Goal: Task Accomplishment & Management: Manage account settings

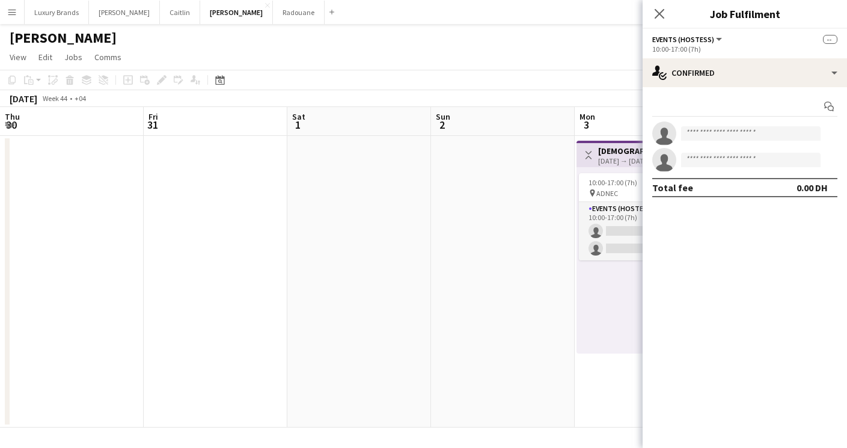
scroll to position [0, 405]
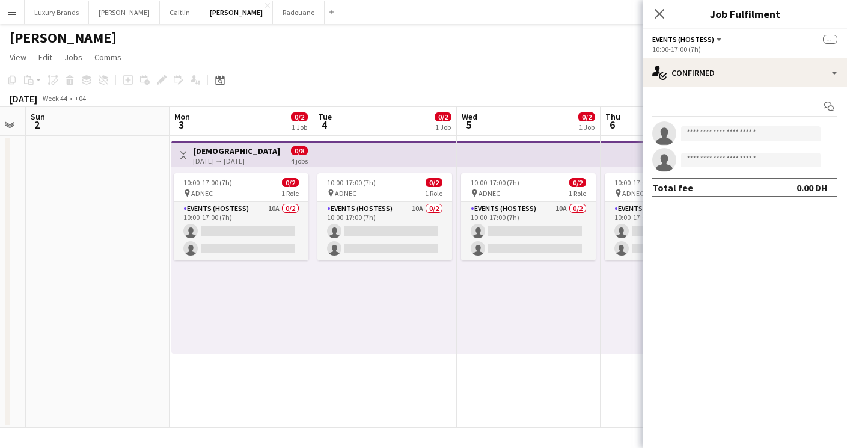
click at [13, 16] on app-icon "Menu" at bounding box center [12, 12] width 10 height 10
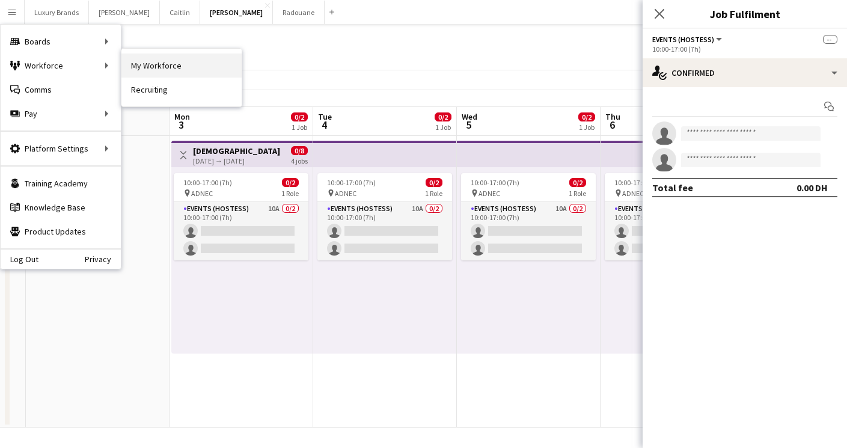
click at [147, 67] on link "My Workforce" at bounding box center [181, 65] width 120 height 24
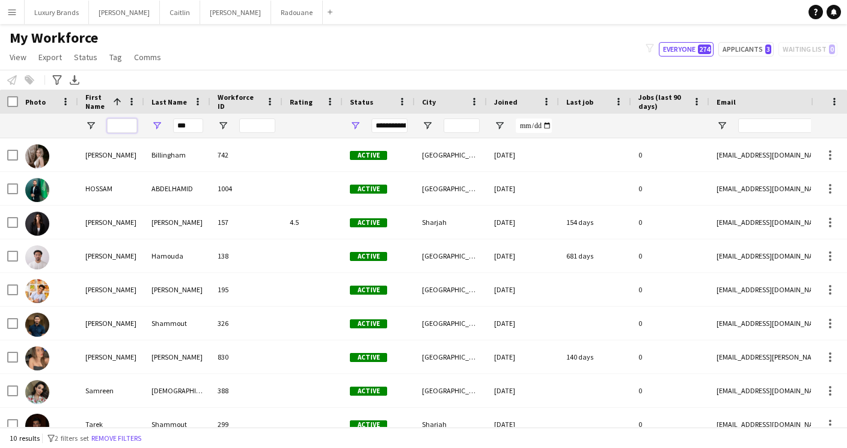
click at [121, 126] on input "First Name Filter Input" at bounding box center [122, 125] width 30 height 14
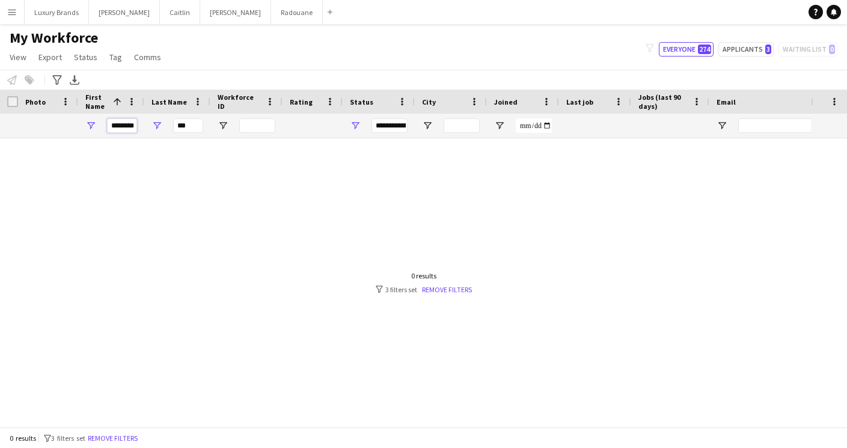
type input "********"
click at [185, 126] on input "***" at bounding box center [188, 125] width 30 height 14
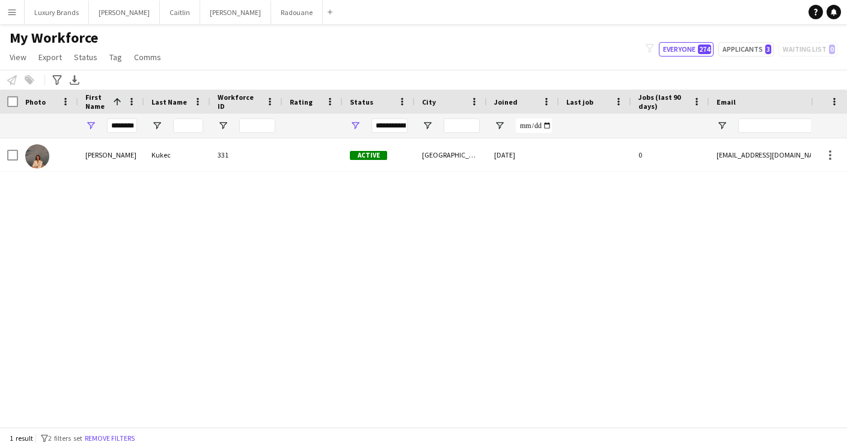
click at [390, 122] on div "**********" at bounding box center [389, 125] width 36 height 14
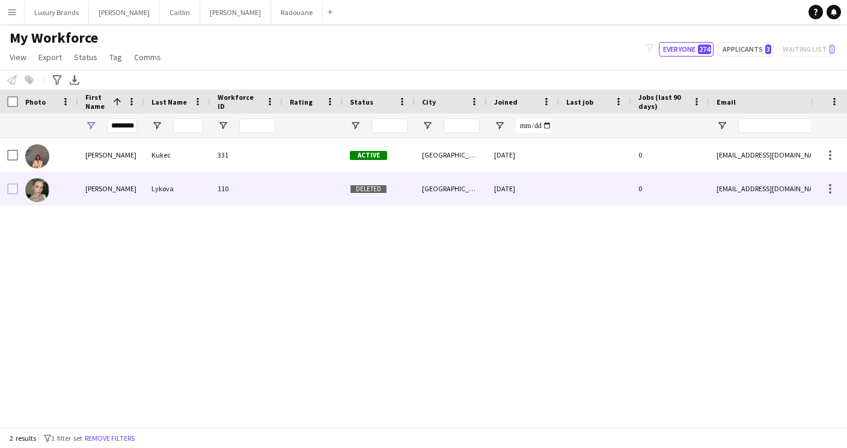
click at [155, 187] on div "Lykova" at bounding box center [177, 188] width 66 height 33
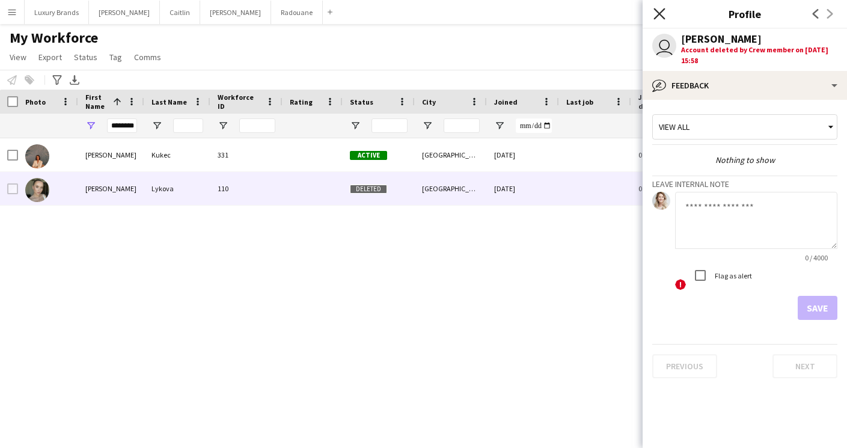
click at [658, 14] on icon at bounding box center [658, 13] width 11 height 11
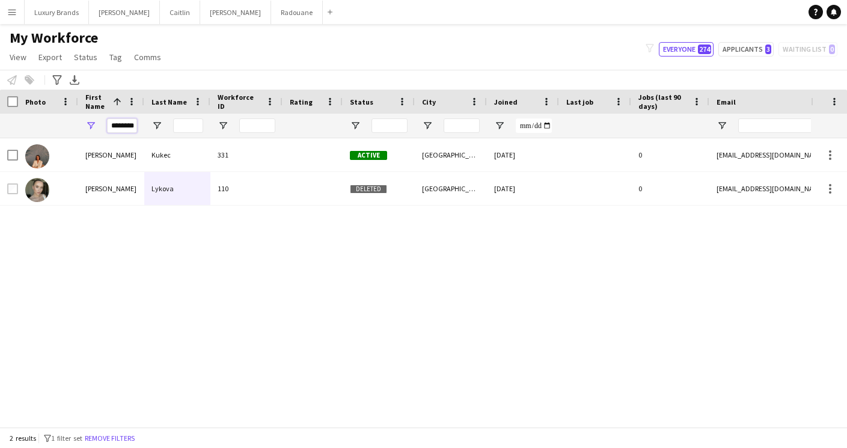
click at [123, 130] on input "********" at bounding box center [122, 125] width 30 height 14
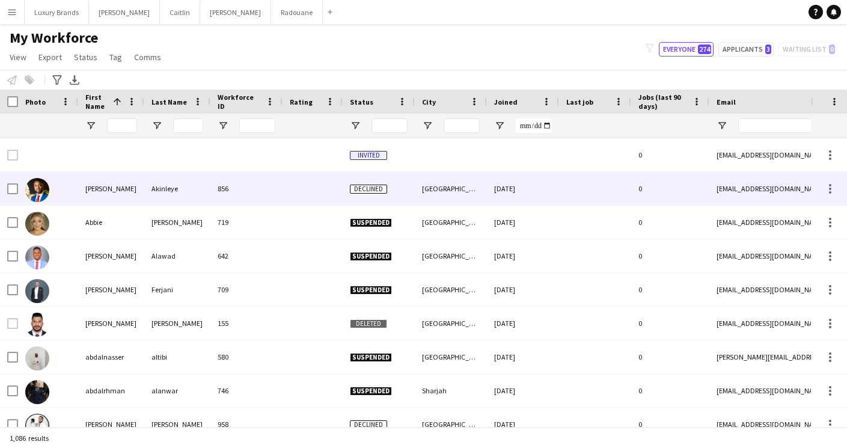
click at [106, 187] on div "[PERSON_NAME]" at bounding box center [111, 188] width 66 height 33
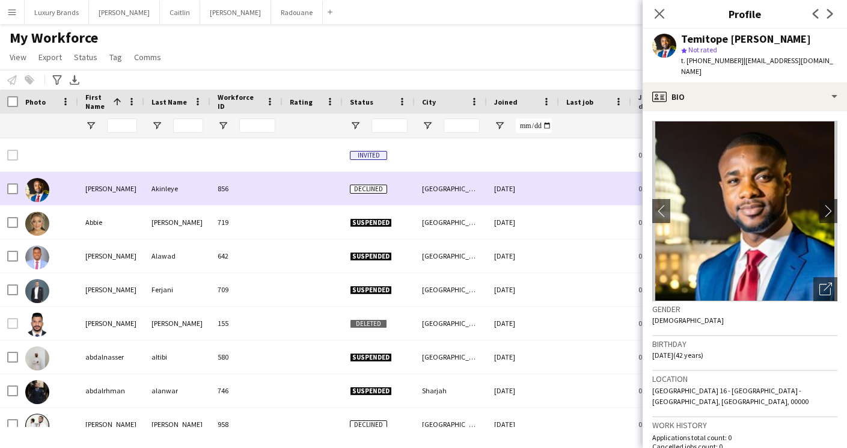
click at [106, 182] on div "[PERSON_NAME]" at bounding box center [111, 188] width 66 height 33
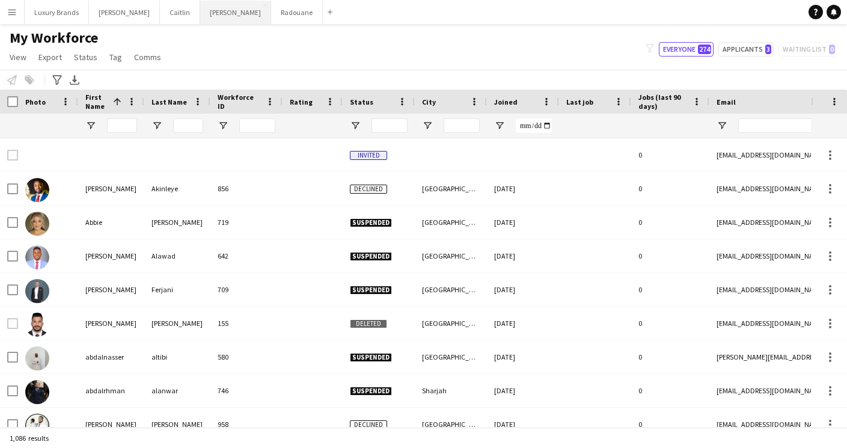
click at [200, 15] on button "[PERSON_NAME]" at bounding box center [235, 12] width 71 height 23
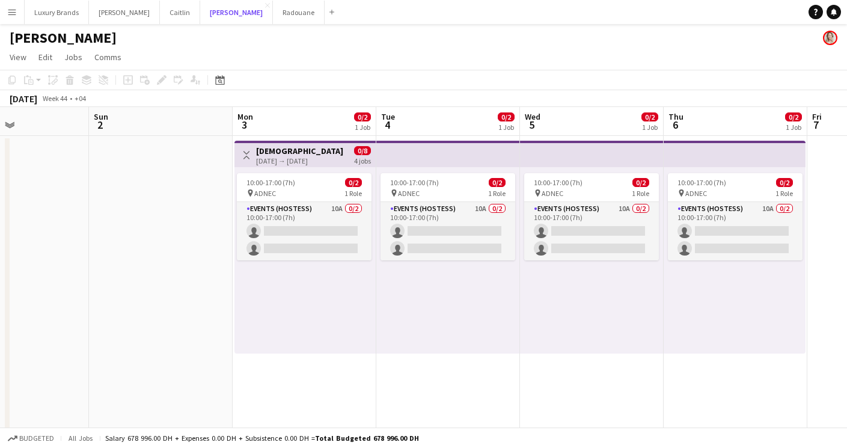
scroll to position [0, 492]
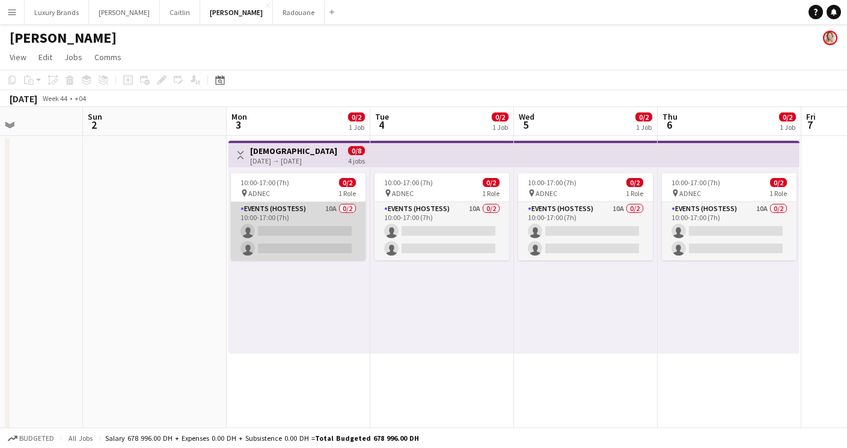
click at [314, 216] on app-card-role "Events (Hostess) 10A 0/2 10:00-17:00 (7h) single-neutral-actions single-neutral…" at bounding box center [298, 231] width 135 height 58
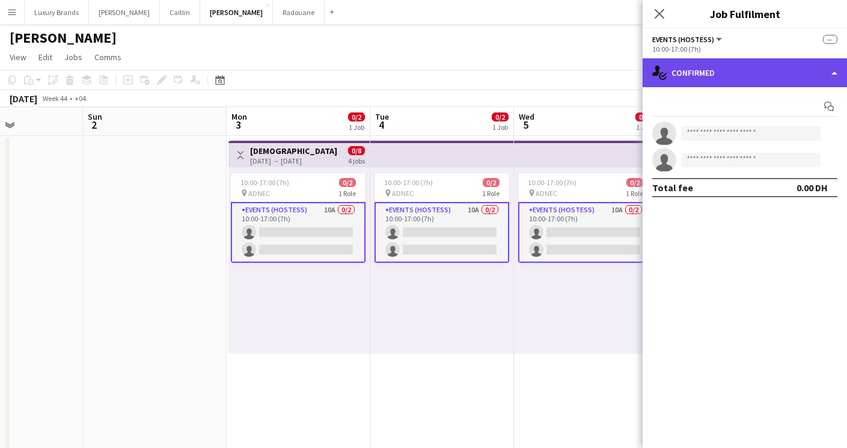
click at [740, 66] on div "single-neutral-actions-check-2 Confirmed" at bounding box center [744, 72] width 204 height 29
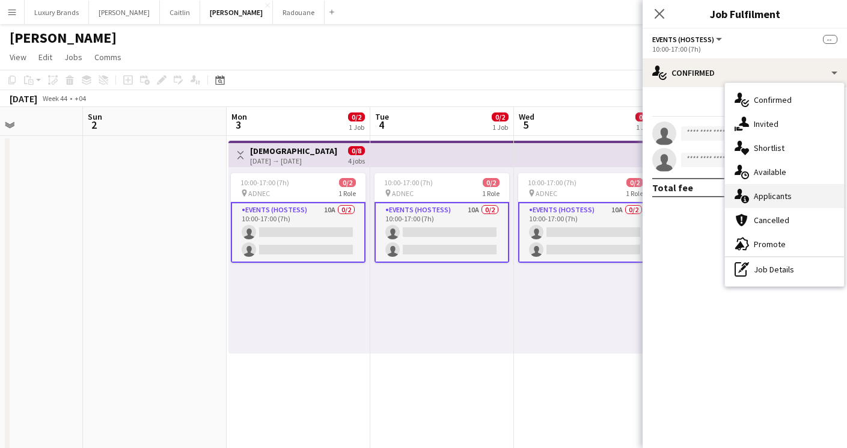
click at [778, 194] on span "Applicants" at bounding box center [772, 195] width 38 height 11
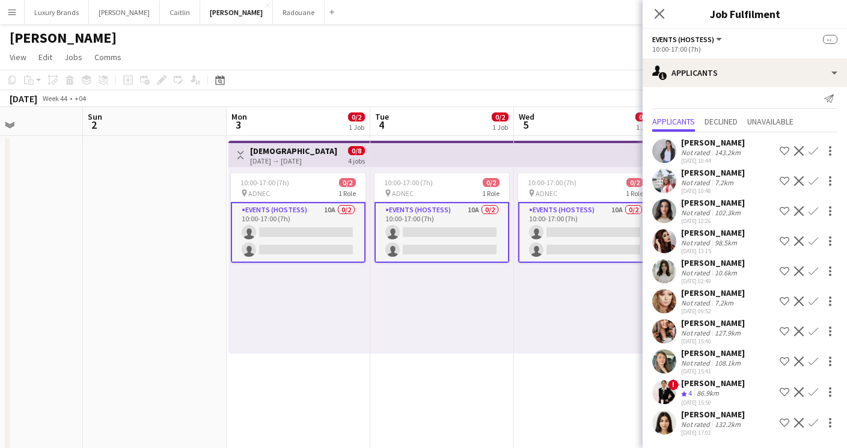
scroll to position [96, 0]
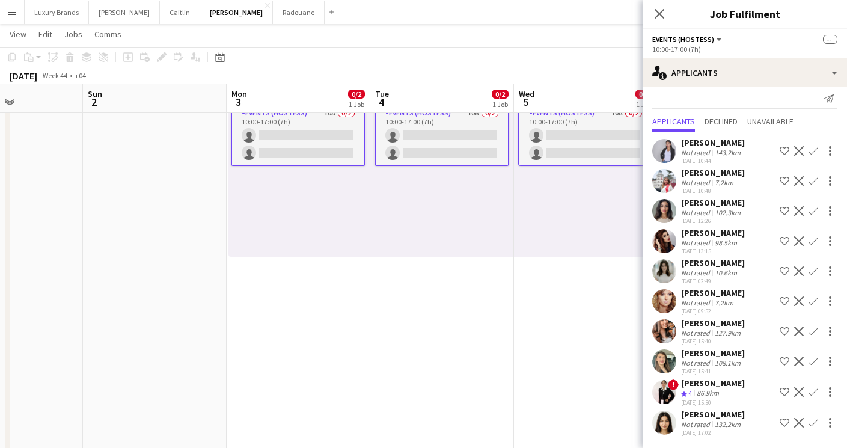
click at [714, 355] on div "[PERSON_NAME]" at bounding box center [713, 352] width 64 height 11
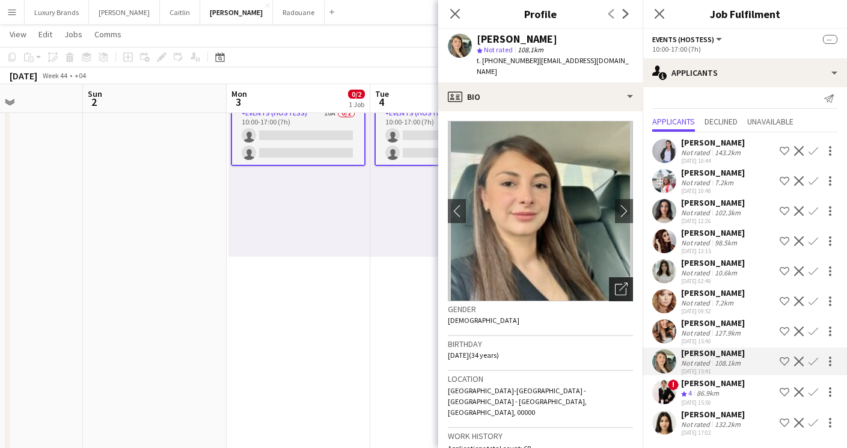
click at [625, 284] on icon at bounding box center [620, 289] width 11 height 11
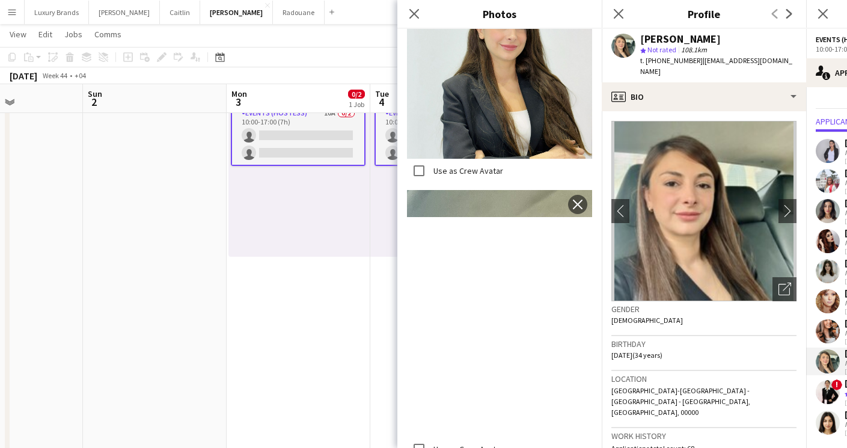
scroll to position [875, 0]
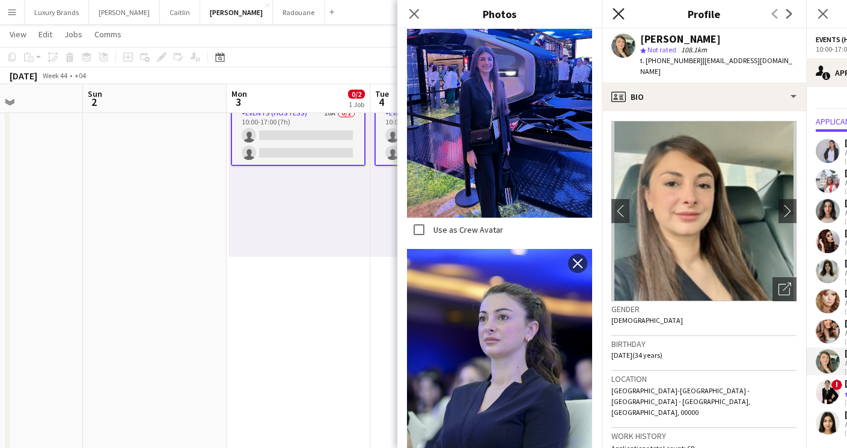
click at [619, 13] on icon at bounding box center [617, 13] width 11 height 11
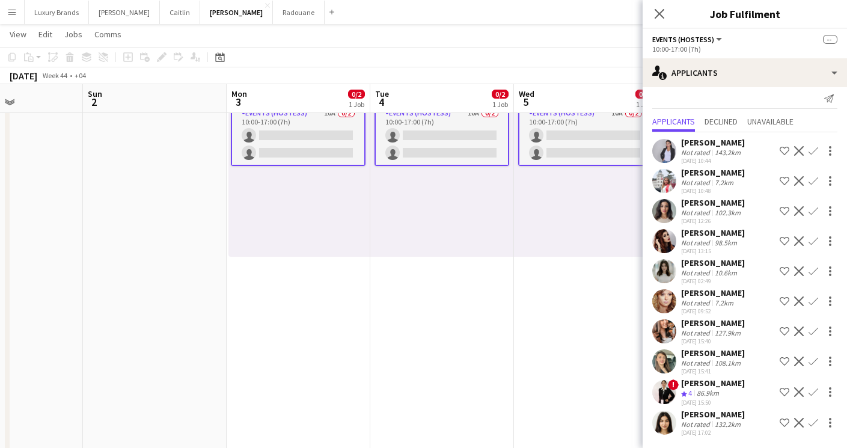
click at [725, 356] on div "[PERSON_NAME]" at bounding box center [713, 352] width 64 height 11
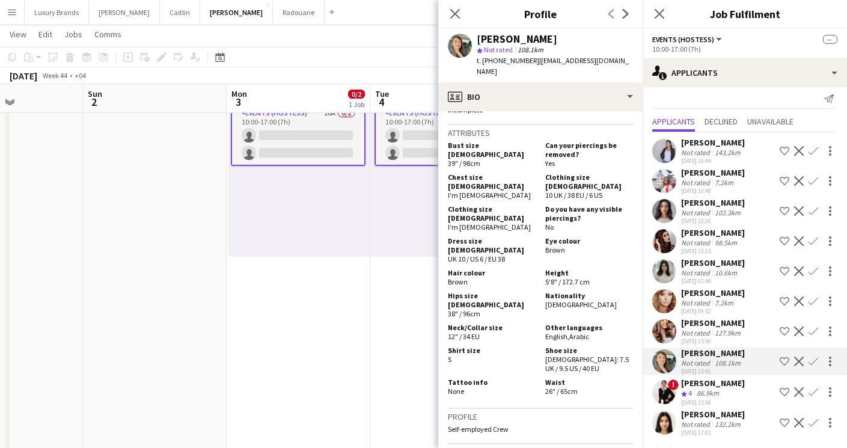
scroll to position [712, 0]
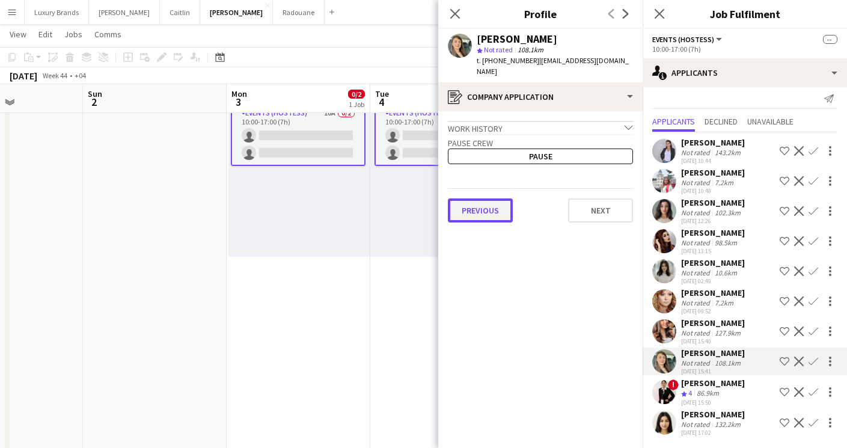
click at [496, 199] on button "Previous" at bounding box center [480, 210] width 65 height 24
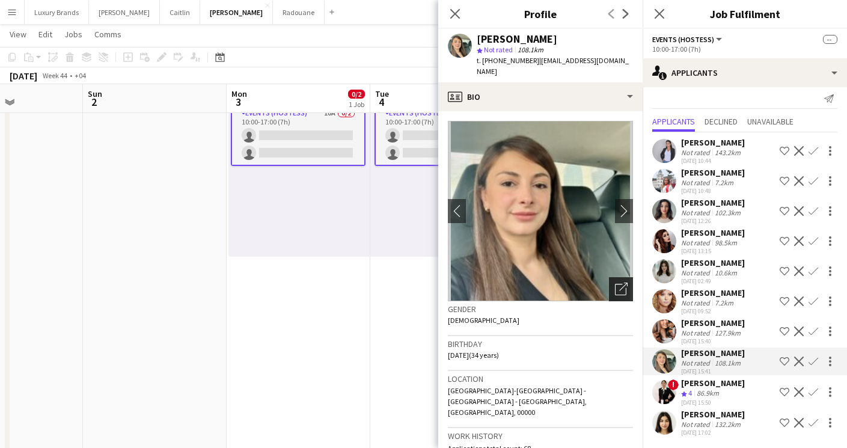
click at [619, 284] on icon at bounding box center [620, 289] width 11 height 11
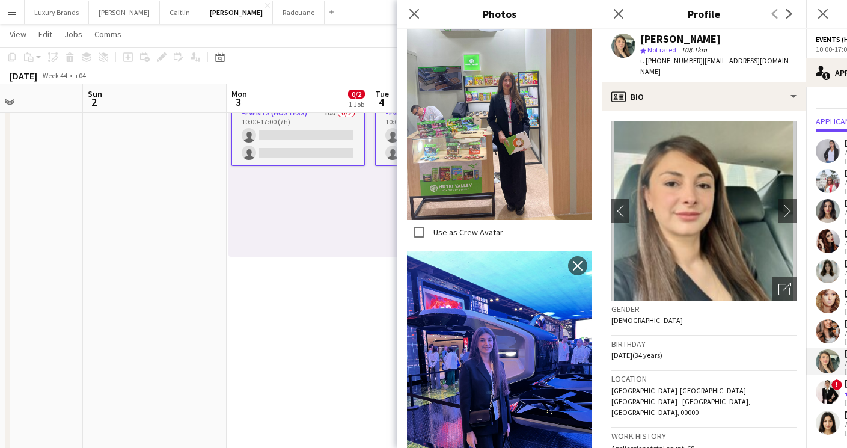
scroll to position [596, 0]
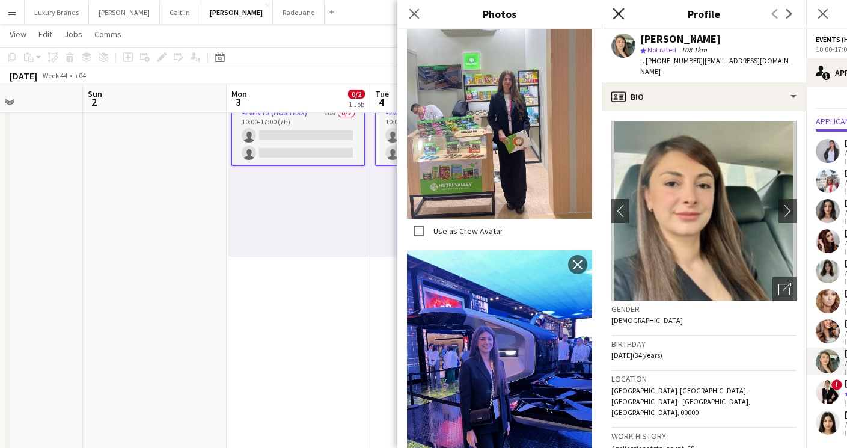
click at [617, 16] on icon at bounding box center [617, 13] width 11 height 11
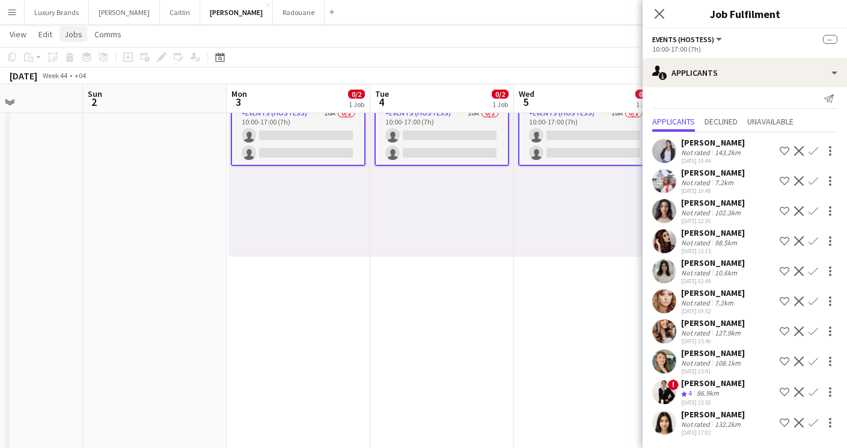
scroll to position [0, 0]
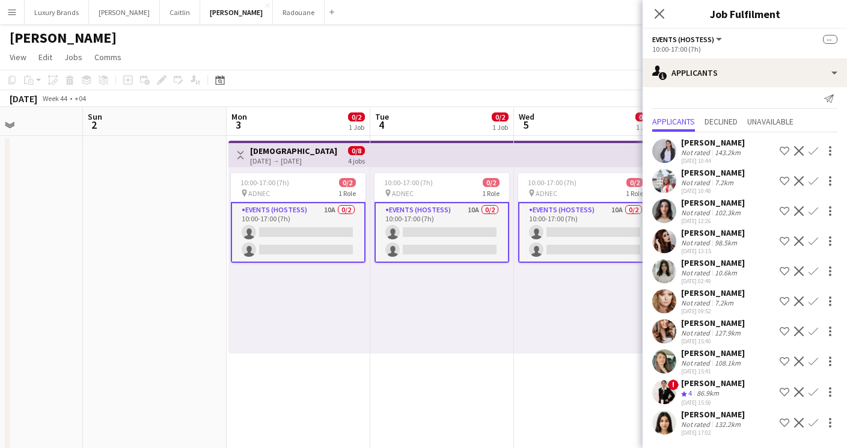
click at [12, 14] on app-icon "Menu" at bounding box center [12, 12] width 10 height 10
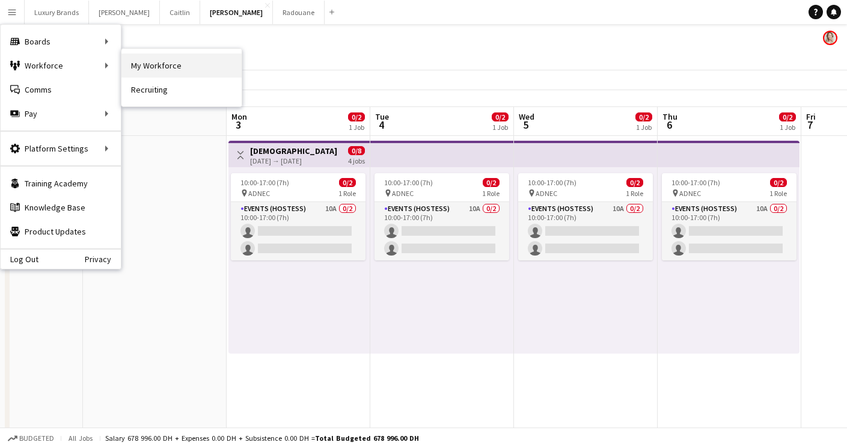
click at [141, 68] on link "My Workforce" at bounding box center [181, 65] width 120 height 24
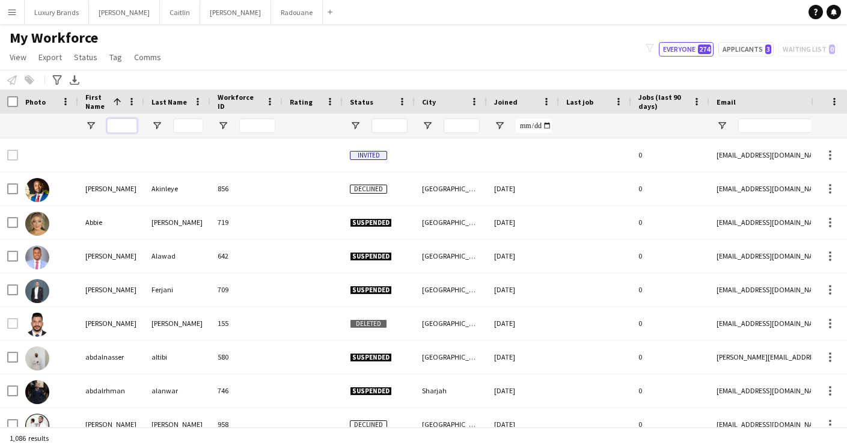
click at [111, 120] on input "First Name Filter Input" at bounding box center [122, 125] width 30 height 14
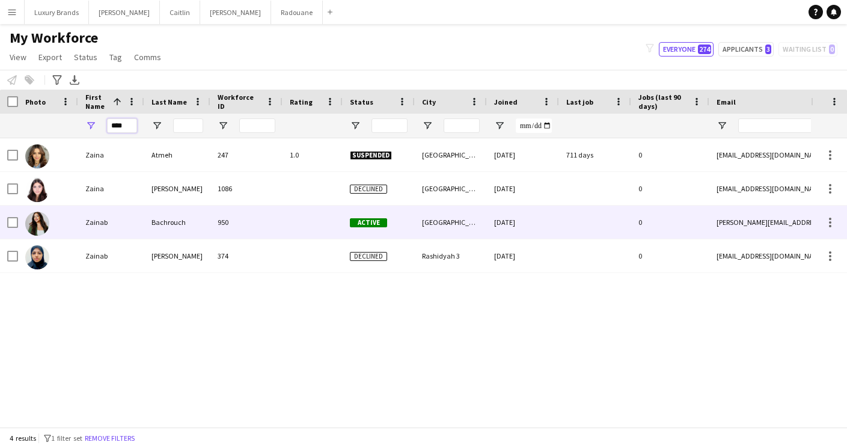
type input "****"
click at [156, 217] on div "Bachrouch" at bounding box center [177, 221] width 66 height 33
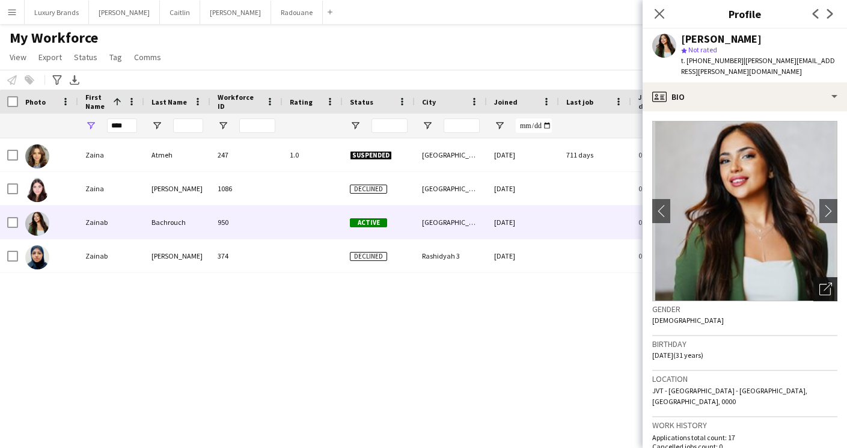
click at [830, 283] on icon "Open photos pop-in" at bounding box center [825, 288] width 13 height 13
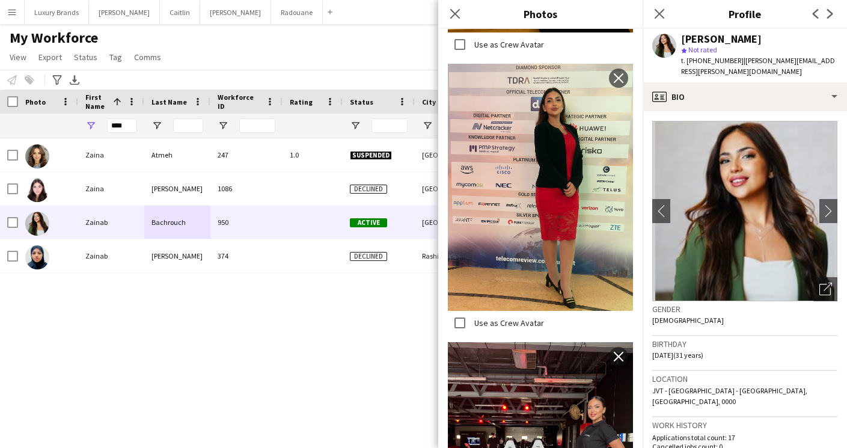
scroll to position [568, 0]
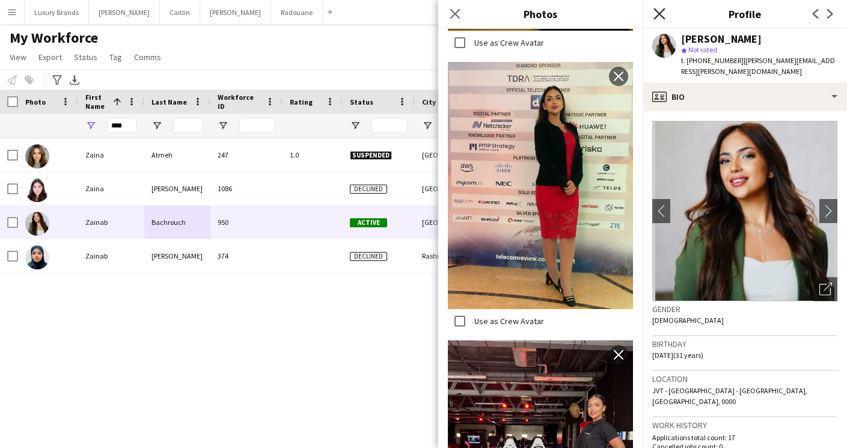
click at [660, 13] on icon at bounding box center [658, 13] width 11 height 11
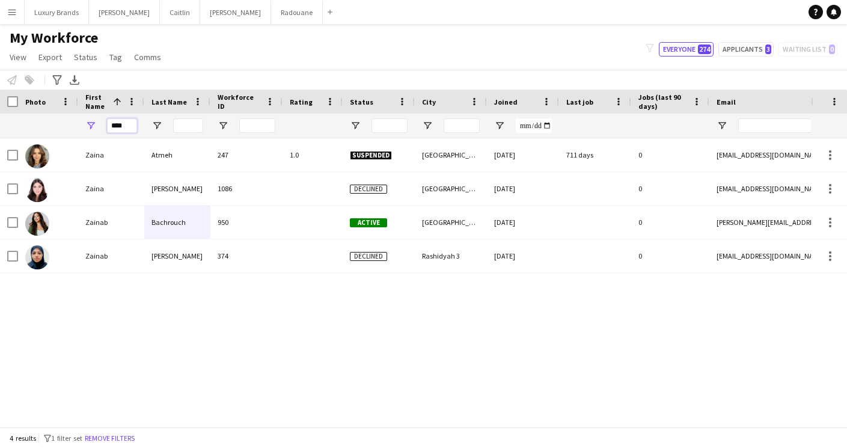
click at [117, 126] on input "****" at bounding box center [122, 125] width 30 height 14
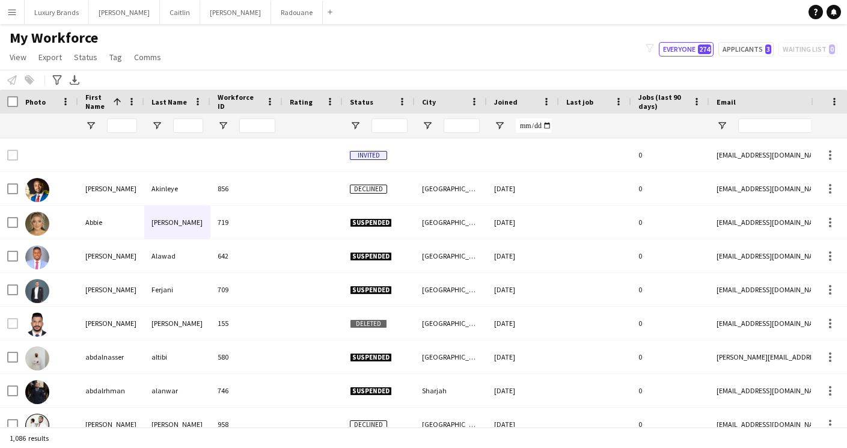
click at [221, 48] on div "My Workforce View Views Default view New view Update view Delete view Edit name…" at bounding box center [423, 49] width 847 height 41
click at [169, 58] on app-page-menu "View Views Default view New view Update view Delete view Edit name Customise vi…" at bounding box center [86, 58] width 173 height 23
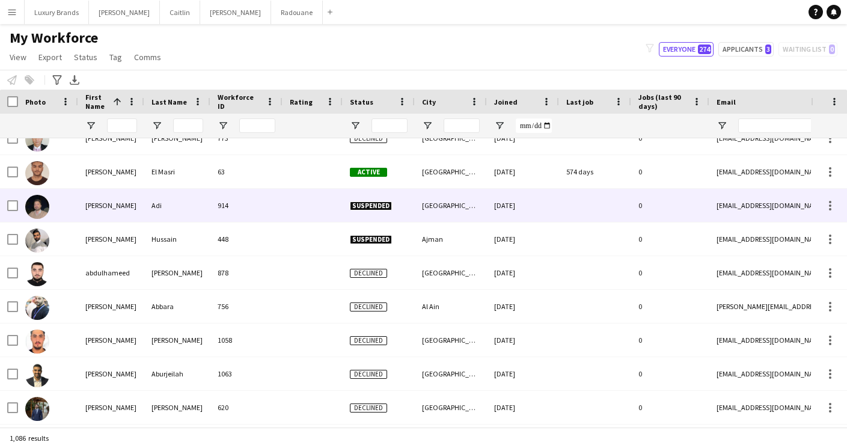
scroll to position [0, 0]
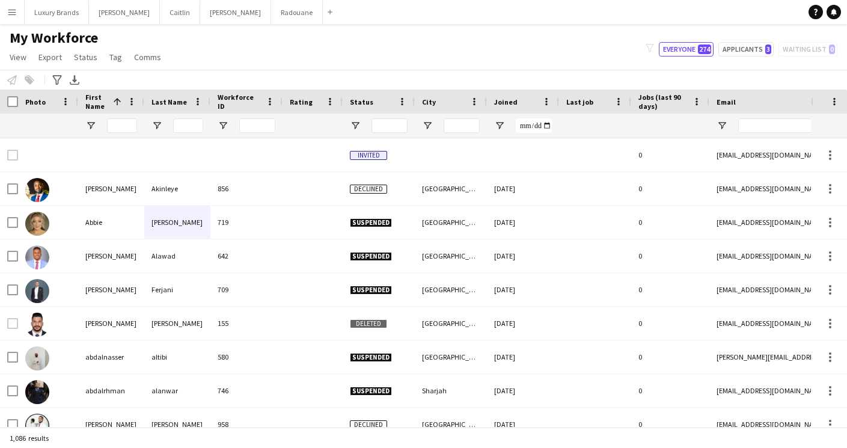
click at [211, 56] on div "My Workforce View Views Default view New view Update view Delete view Edit name…" at bounding box center [423, 49] width 847 height 41
click at [200, 19] on button "[PERSON_NAME]" at bounding box center [235, 12] width 71 height 23
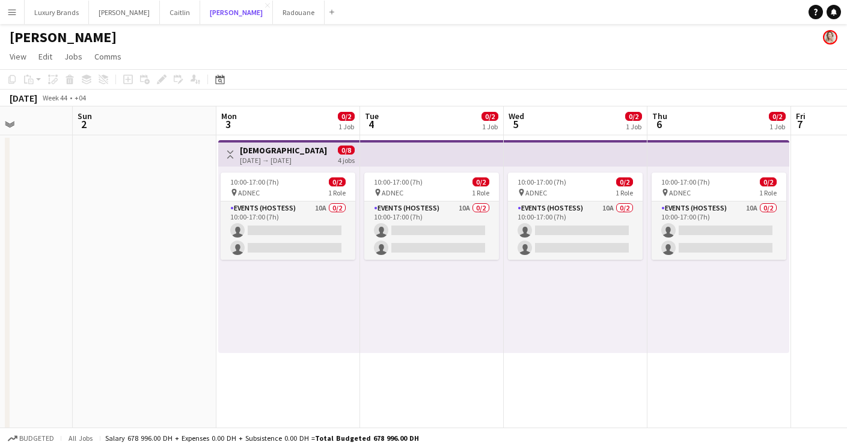
scroll to position [0, 359]
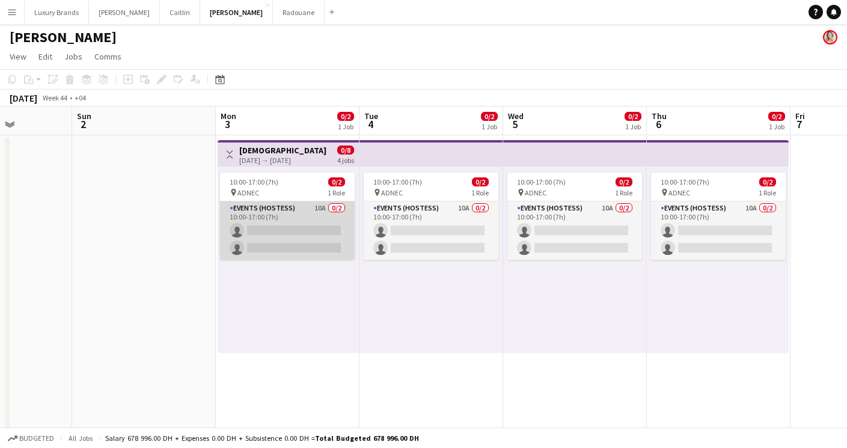
click at [302, 209] on app-card-role "Events (Hostess) 10A 0/2 10:00-17:00 (7h) single-neutral-actions single-neutral…" at bounding box center [287, 230] width 135 height 58
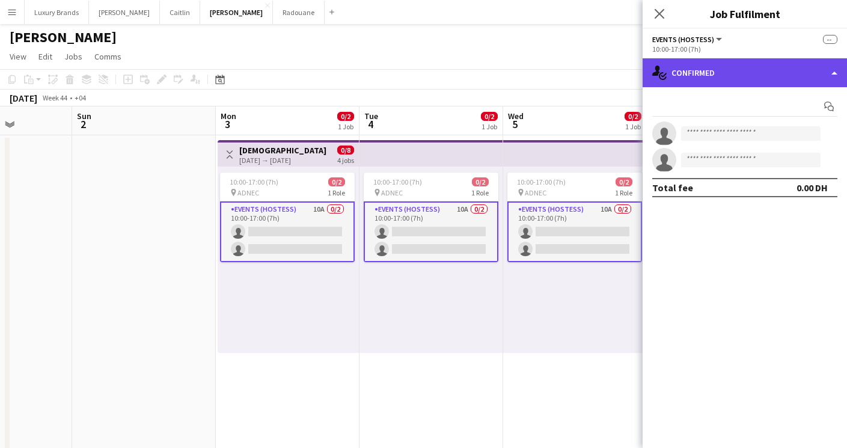
click at [680, 76] on div "single-neutral-actions-check-2 Confirmed" at bounding box center [744, 72] width 204 height 29
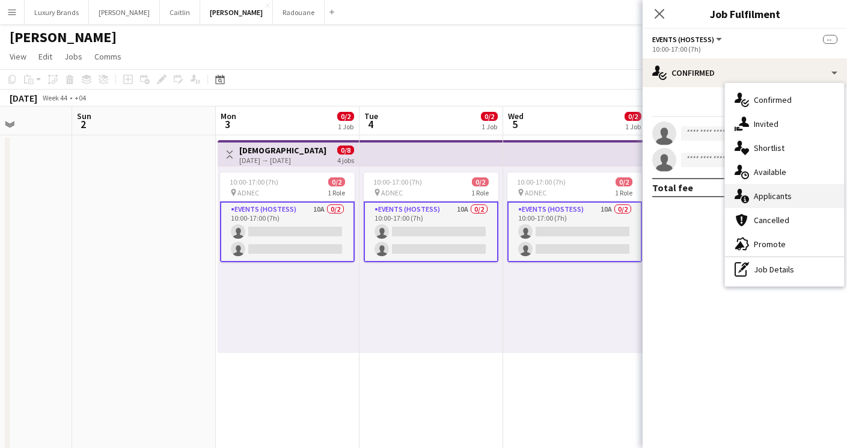
click at [785, 191] on span "Applicants" at bounding box center [772, 195] width 38 height 11
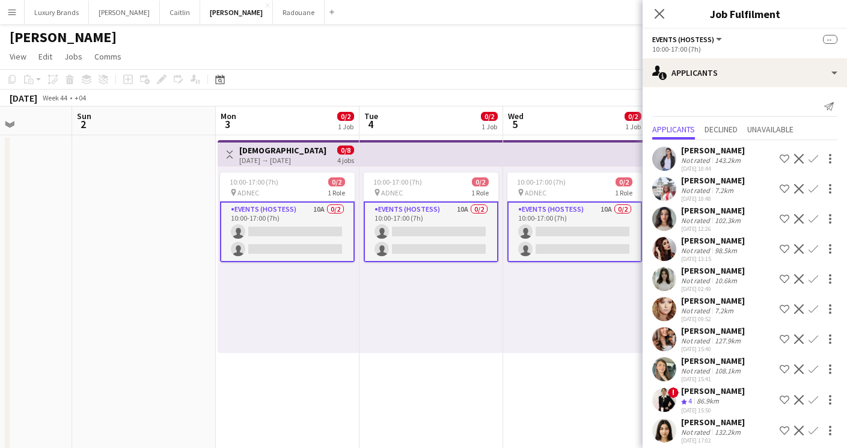
scroll to position [8, 0]
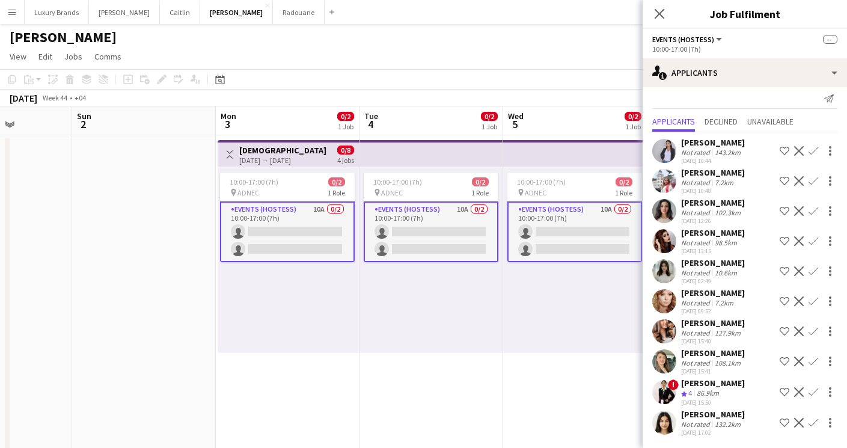
click at [720, 301] on div "7.2km" at bounding box center [723, 302] width 23 height 9
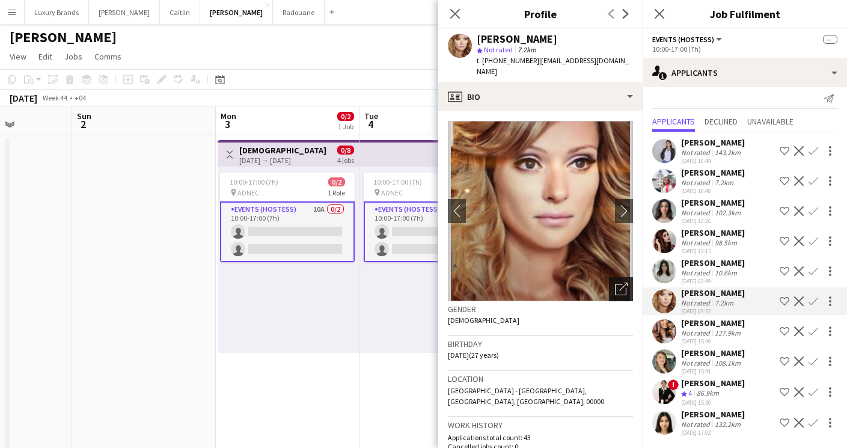
click at [621, 282] on icon "Open photos pop-in" at bounding box center [621, 288] width 13 height 13
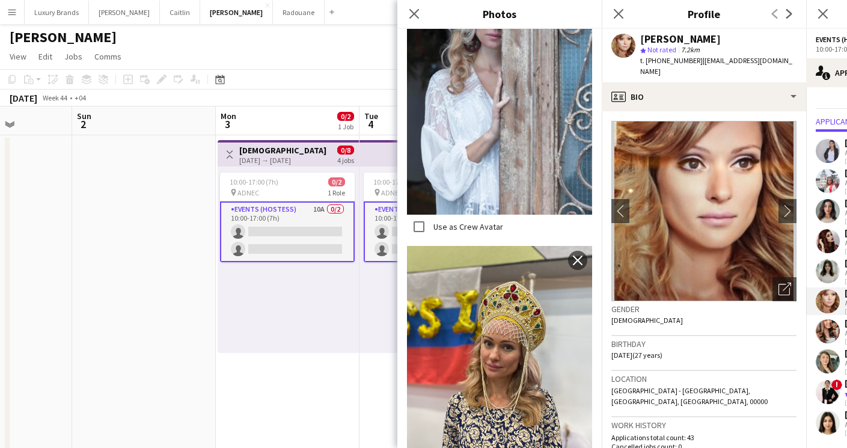
scroll to position [1566, 0]
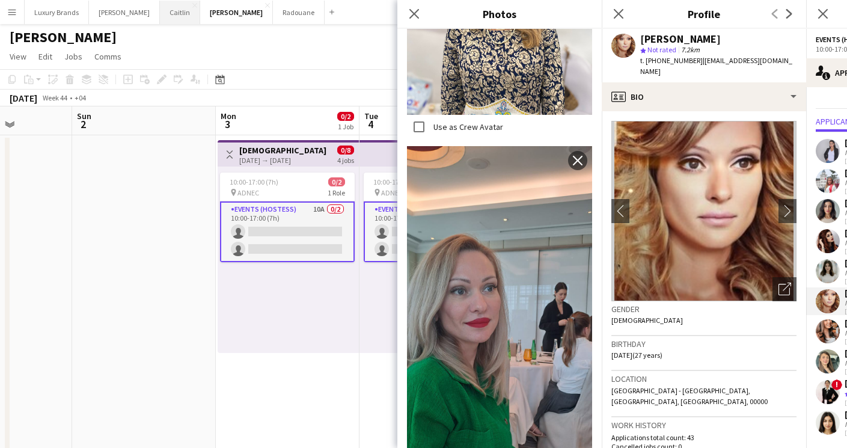
click at [160, 12] on button "[PERSON_NAME]" at bounding box center [180, 12] width 40 height 23
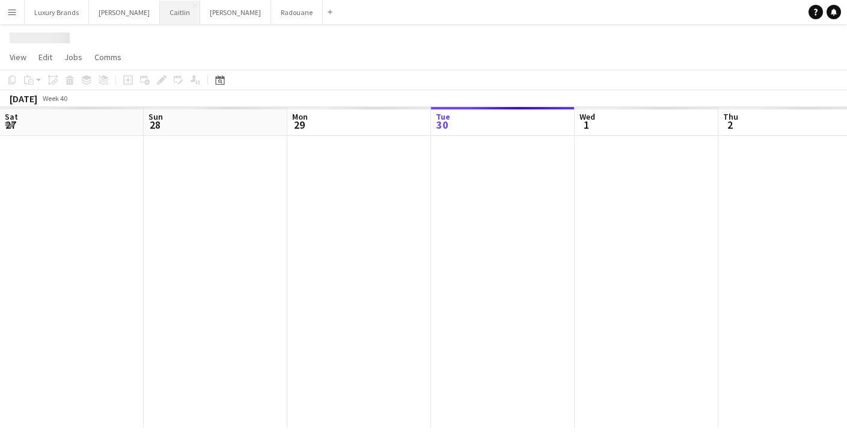
scroll to position [0, 287]
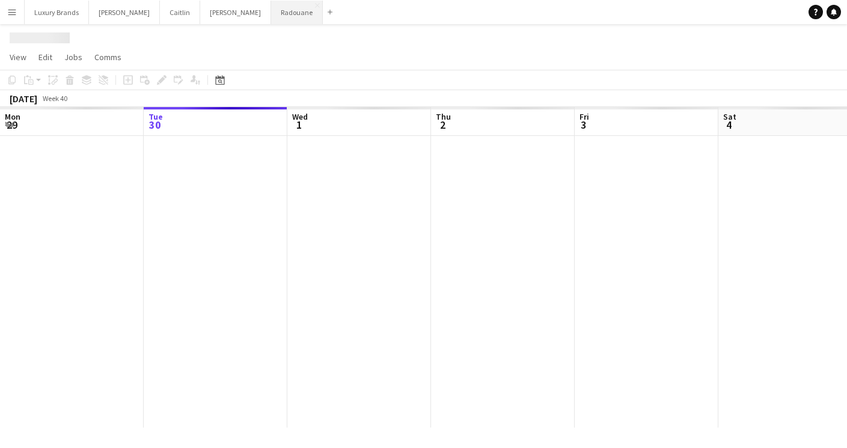
click at [271, 8] on button "Radouane Close" at bounding box center [297, 12] width 52 height 23
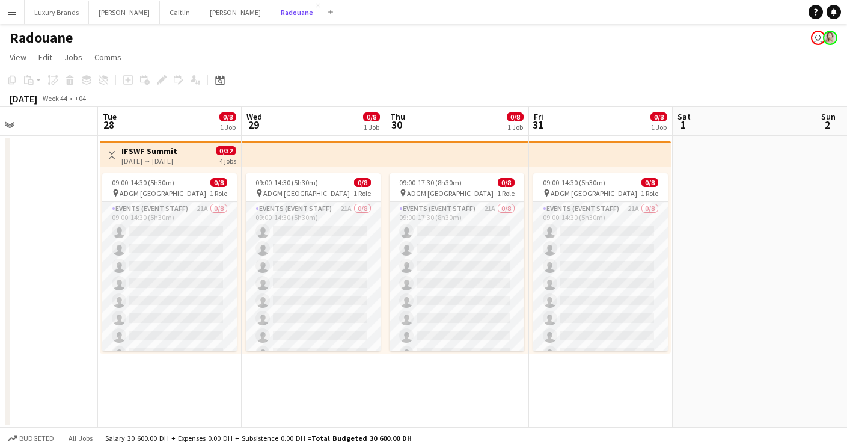
scroll to position [0, 332]
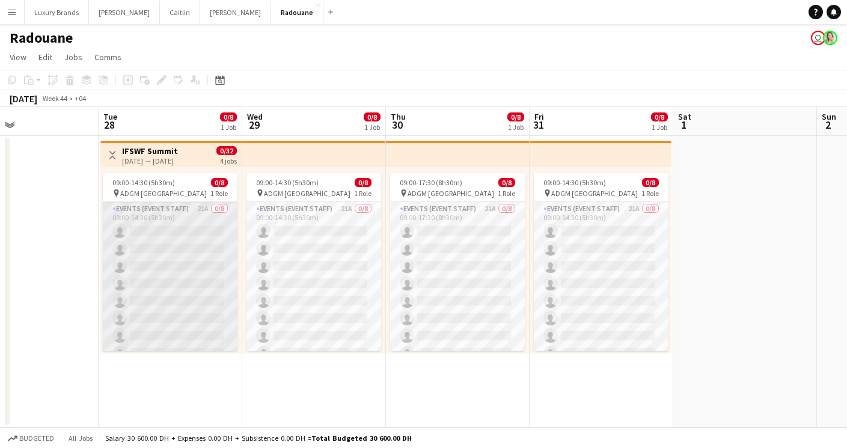
click at [188, 213] on app-card-role "Events (Event Staff) 21A 0/8 09:00-14:30 (5h30m) single-neutral-actions single-…" at bounding box center [170, 283] width 135 height 163
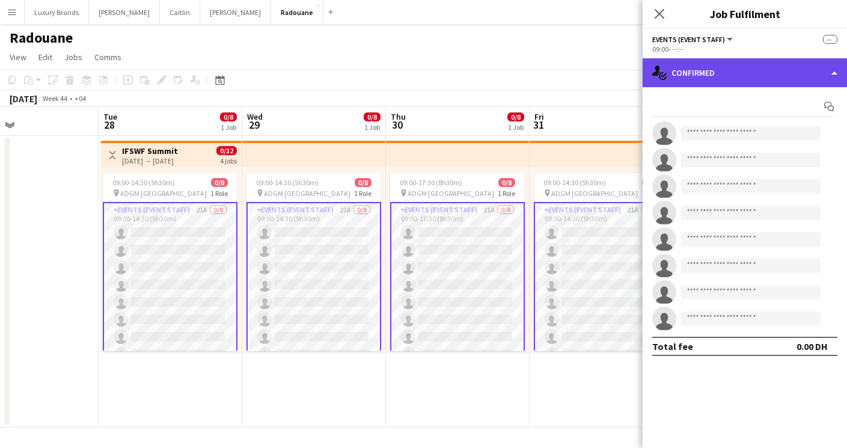
click at [711, 76] on div "single-neutral-actions-check-2 Confirmed" at bounding box center [744, 72] width 204 height 29
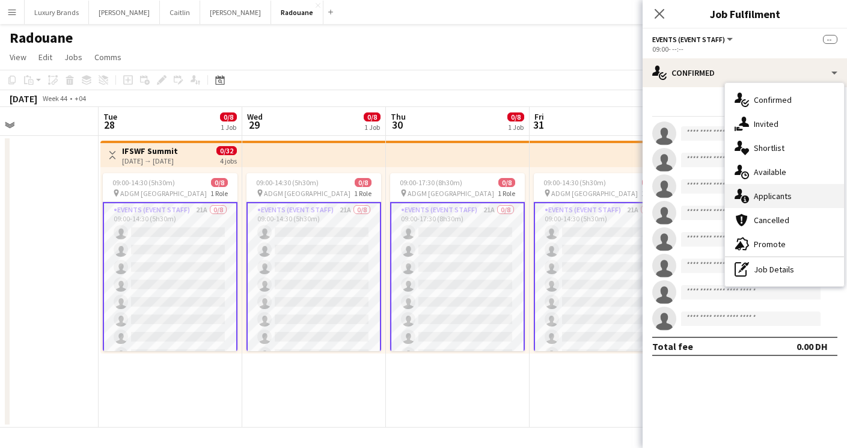
click at [790, 192] on span "Applicants" at bounding box center [772, 195] width 38 height 11
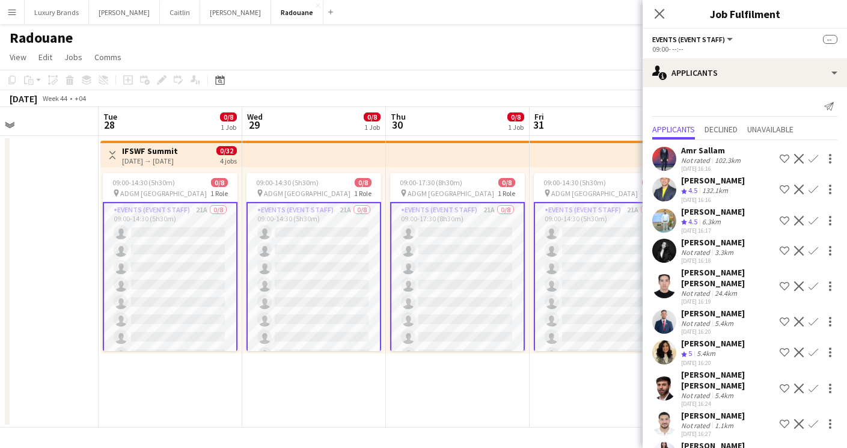
scroll to position [3, 0]
click at [662, 14] on icon "Close pop-in" at bounding box center [658, 13] width 11 height 11
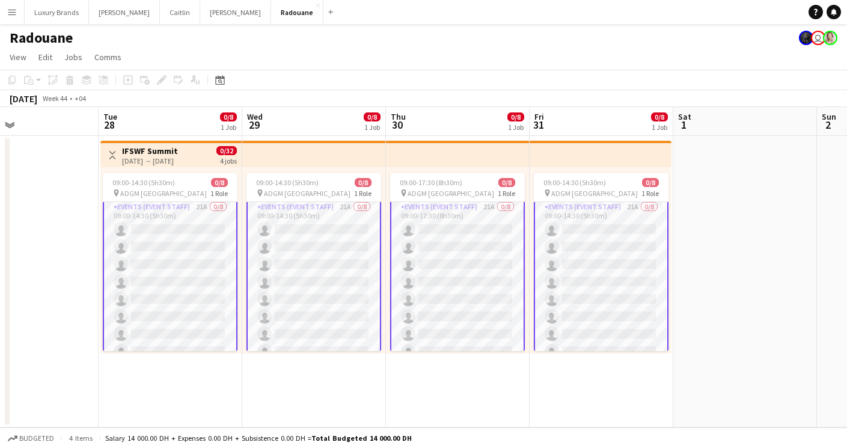
scroll to position [0, 0]
